Goal: Information Seeking & Learning: Compare options

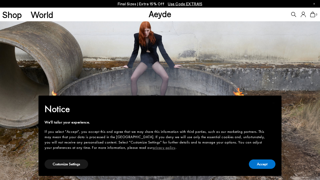
scroll to position [4, 0]
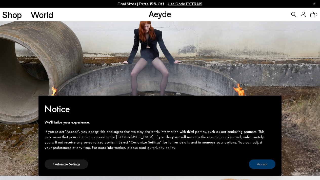
click at [267, 161] on button "Accept" at bounding box center [262, 163] width 27 height 9
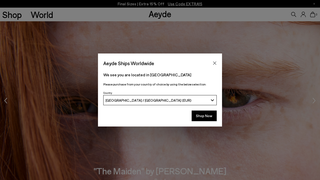
scroll to position [616, 0]
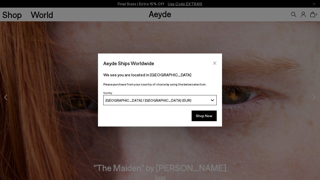
click at [216, 66] on button "Close" at bounding box center [215, 63] width 8 height 8
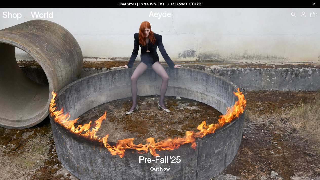
scroll to position [0, 0]
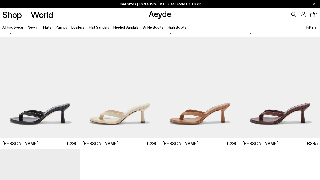
scroll to position [122, 0]
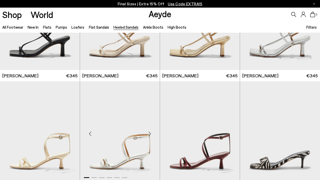
scroll to position [531, 0]
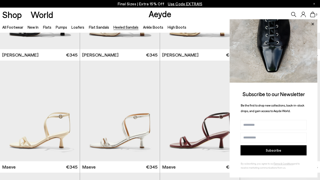
click at [312, 25] on icon at bounding box center [312, 24] width 3 height 3
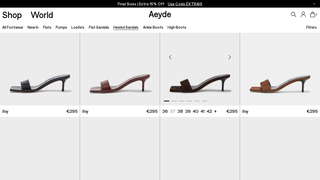
scroll to position [811, 0]
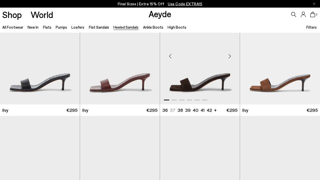
click at [229, 53] on div "Next slide" at bounding box center [229, 56] width 15 height 15
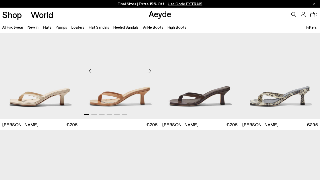
scroll to position [348, 0]
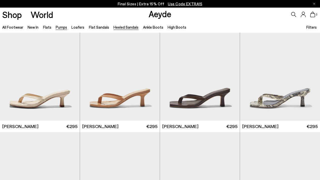
click at [62, 27] on link "Pumps" at bounding box center [61, 27] width 11 height 5
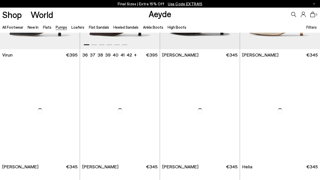
scroll to position [165, 0]
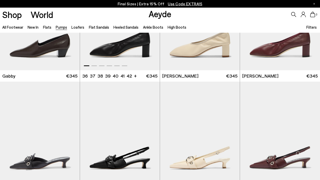
scroll to position [790, 0]
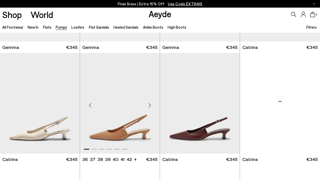
scroll to position [1097, 0]
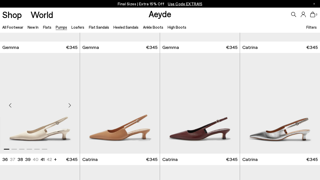
click at [67, 107] on div "Next slide" at bounding box center [69, 105] width 15 height 15
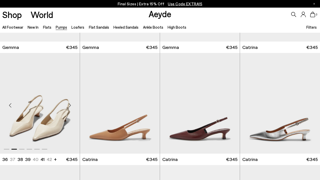
click at [67, 107] on div "Next slide" at bounding box center [69, 105] width 15 height 15
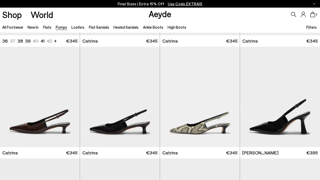
scroll to position [1215, 0]
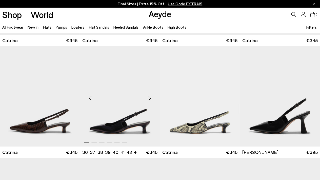
click at [150, 97] on div "Next slide" at bounding box center [149, 98] width 15 height 15
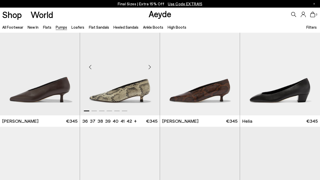
scroll to position [129, 0]
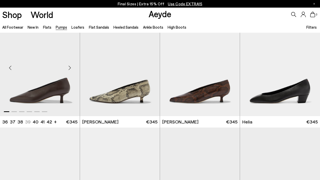
click at [69, 67] on div "Next slide" at bounding box center [69, 67] width 15 height 15
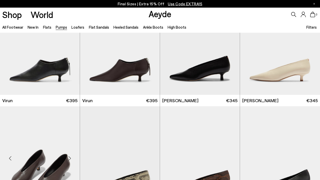
scroll to position [37, 0]
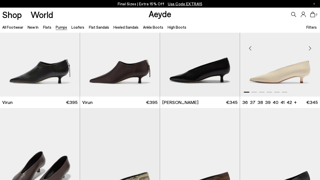
click at [310, 49] on div "Next slide" at bounding box center [309, 48] width 15 height 15
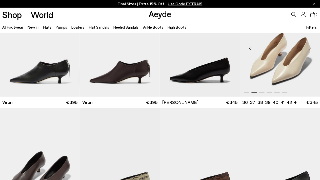
click at [310, 49] on div "Next slide" at bounding box center [309, 48] width 15 height 15
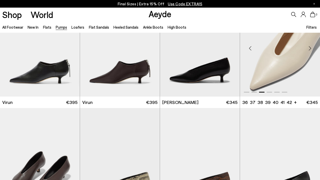
click at [310, 49] on div "Next slide" at bounding box center [309, 48] width 15 height 15
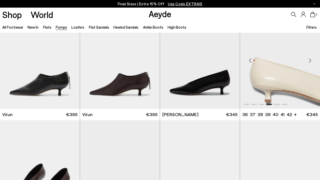
scroll to position [24, 0]
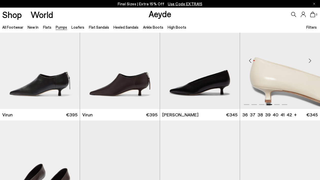
click at [310, 61] on div "Next slide" at bounding box center [309, 60] width 15 height 15
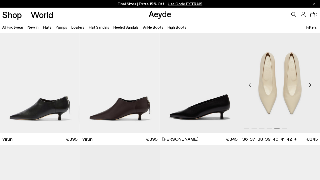
scroll to position [0, 0]
click at [34, 25] on link "New In" at bounding box center [33, 27] width 11 height 5
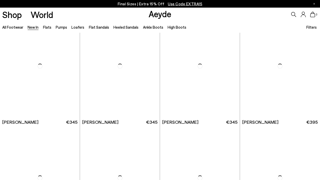
scroll to position [306, 0]
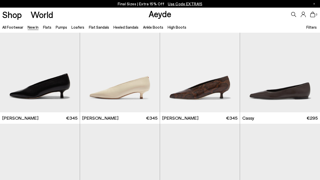
scroll to position [1698, 0]
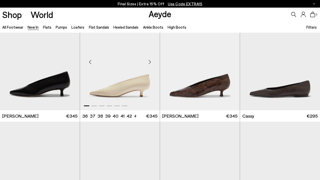
click at [149, 64] on div "Next slide" at bounding box center [149, 61] width 15 height 15
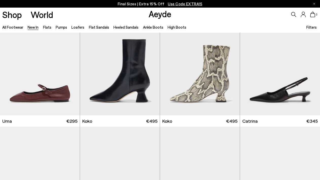
scroll to position [2140, 0]
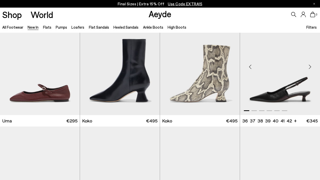
click at [309, 65] on div "Next slide" at bounding box center [309, 66] width 15 height 15
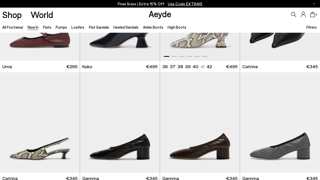
scroll to position [2227, 0]
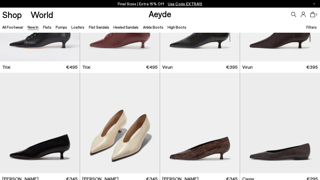
scroll to position [1630, 0]
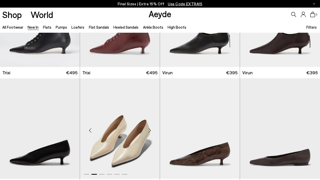
click at [133, 113] on img "2 / 6" at bounding box center [120, 128] width 80 height 100
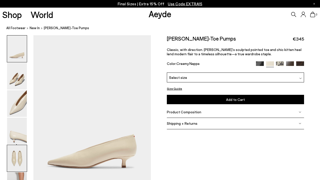
click at [20, 150] on img at bounding box center [17, 158] width 20 height 27
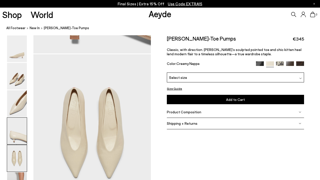
scroll to position [630, 0]
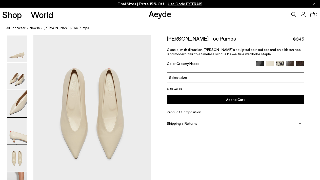
click at [19, 125] on img at bounding box center [17, 130] width 20 height 27
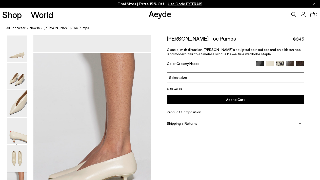
scroll to position [808, 0]
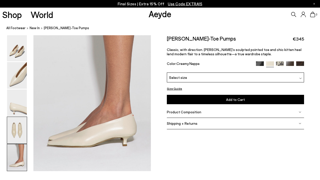
click at [15, 134] on img at bounding box center [17, 130] width 20 height 27
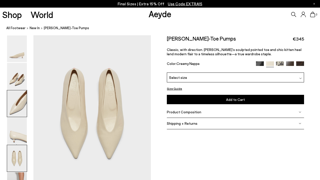
click at [14, 103] on img at bounding box center [17, 103] width 20 height 27
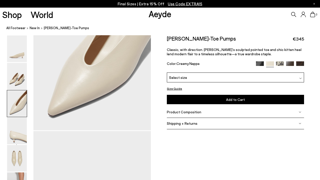
scroll to position [315, 0]
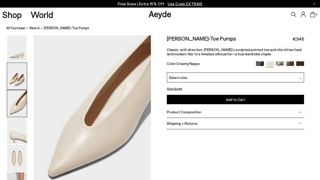
click at [21, 76] on img at bounding box center [17, 76] width 20 height 27
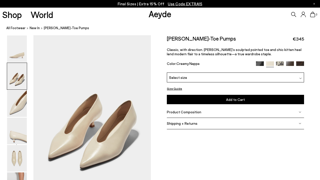
click at [280, 30] on ol "All Footwear New In [PERSON_NAME] Pointed-Toe Pumps" at bounding box center [163, 27] width 314 height 5
click at [16, 83] on img at bounding box center [17, 76] width 20 height 27
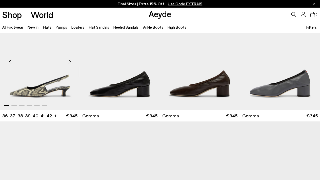
scroll to position [2242, 0]
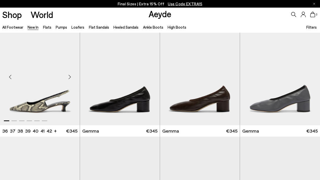
click at [59, 92] on img "1 / 6" at bounding box center [40, 75] width 80 height 100
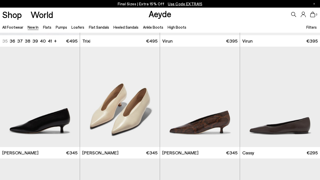
scroll to position [1678, 0]
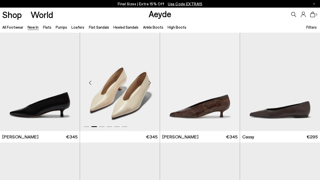
click at [115, 75] on img "2 / 6" at bounding box center [120, 81] width 80 height 100
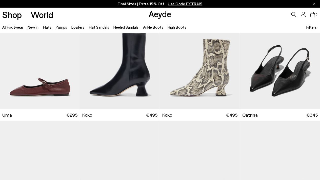
scroll to position [2147, 0]
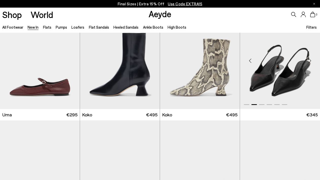
click at [296, 77] on img "2 / 6" at bounding box center [280, 58] width 80 height 100
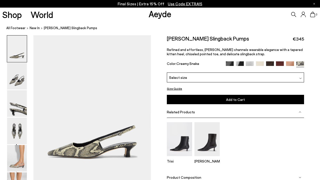
click at [256, 63] on img at bounding box center [260, 65] width 8 height 8
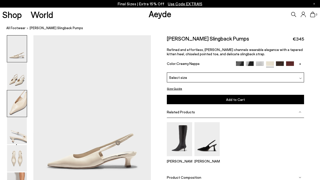
click at [20, 105] on img at bounding box center [17, 103] width 20 height 27
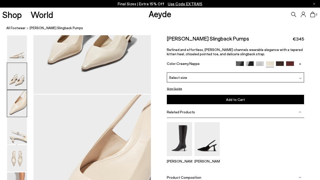
scroll to position [315, 0]
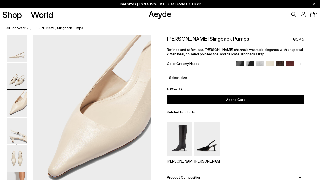
click at [21, 85] on img at bounding box center [17, 76] width 20 height 27
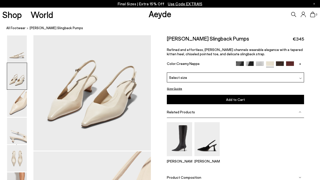
scroll to position [158, 0]
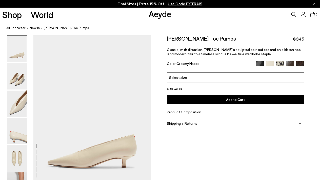
click at [24, 101] on img at bounding box center [17, 103] width 20 height 27
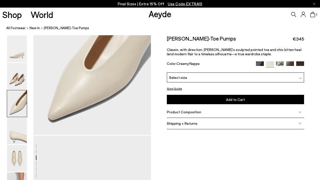
scroll to position [375, 0]
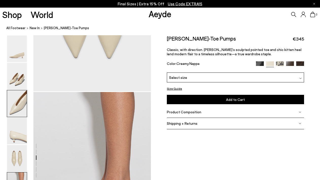
scroll to position [822, 0]
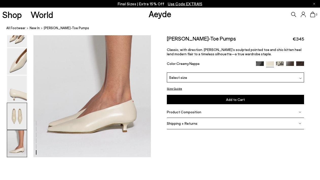
click at [14, 109] on img at bounding box center [17, 116] width 20 height 27
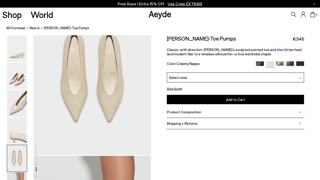
scroll to position [630, 0]
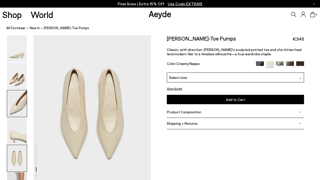
click at [14, 108] on img at bounding box center [17, 103] width 20 height 27
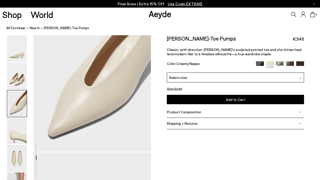
scroll to position [315, 0]
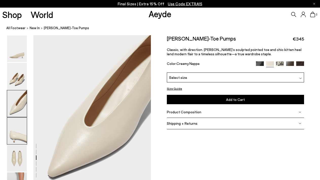
click at [15, 129] on img at bounding box center [17, 130] width 20 height 27
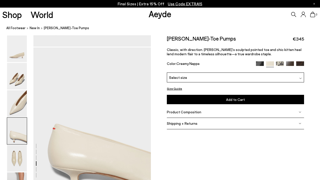
scroll to position [473, 0]
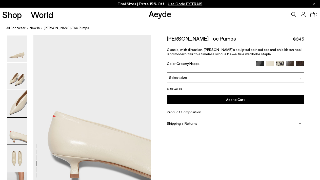
click at [21, 155] on img at bounding box center [17, 158] width 20 height 27
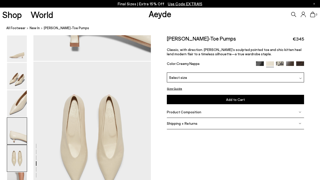
scroll to position [630, 0]
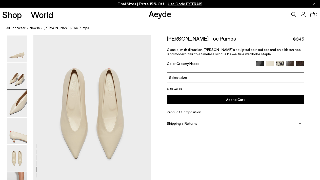
click at [20, 85] on img at bounding box center [17, 76] width 20 height 27
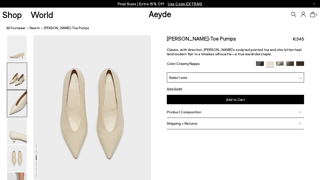
scroll to position [158, 0]
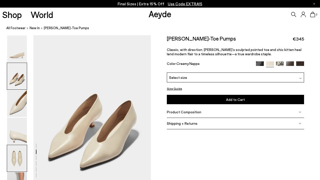
click at [14, 155] on img at bounding box center [17, 158] width 20 height 27
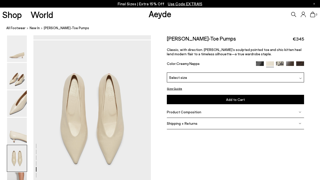
scroll to position [625, 0]
click at [25, 59] on img at bounding box center [17, 48] width 20 height 27
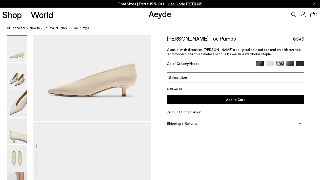
scroll to position [0, 0]
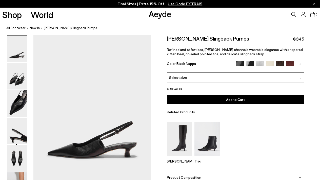
click at [272, 64] on img at bounding box center [270, 65] width 8 height 8
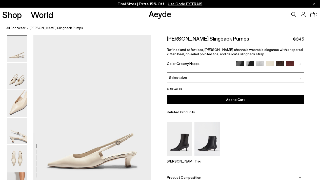
click at [290, 66] on link at bounding box center [290, 63] width 8 height 5
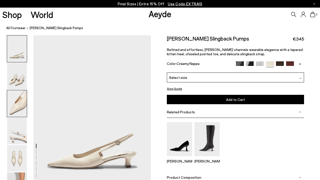
click at [22, 106] on img at bounding box center [17, 103] width 20 height 27
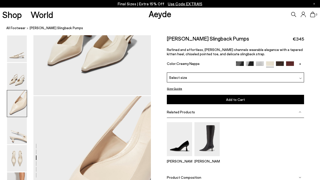
scroll to position [315, 0]
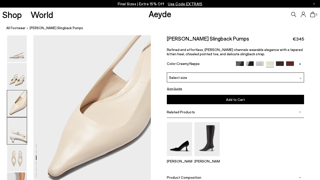
click at [20, 136] on img at bounding box center [17, 130] width 20 height 27
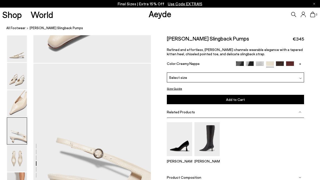
scroll to position [473, 0]
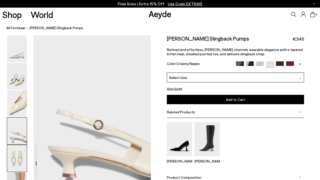
click at [20, 152] on img at bounding box center [17, 158] width 20 height 27
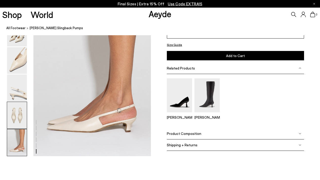
scroll to position [826, 0]
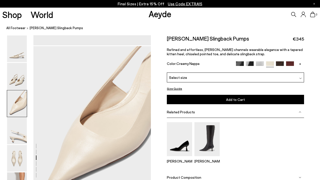
scroll to position [304, 0]
